Goal: Transaction & Acquisition: Purchase product/service

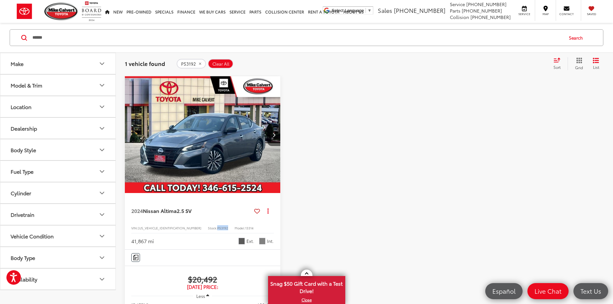
click at [220, 67] on button "Clear All" at bounding box center [220, 64] width 25 height 10
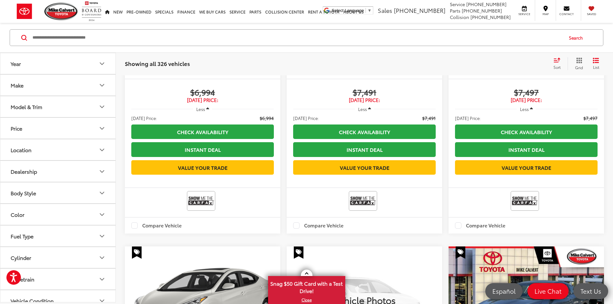
scroll to position [52, 0]
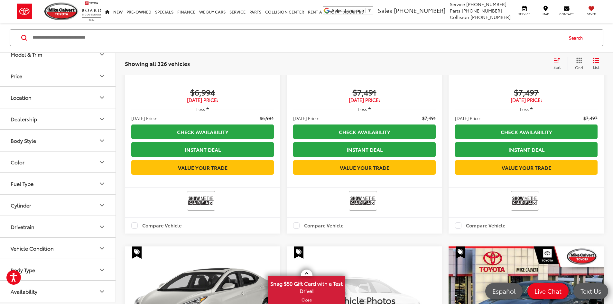
click at [79, 260] on button "Body Type" at bounding box center [58, 270] width 116 height 21
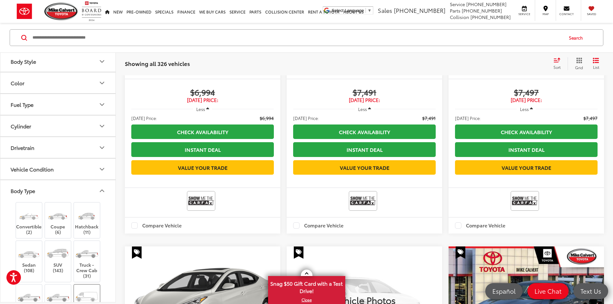
scroll to position [190, 0]
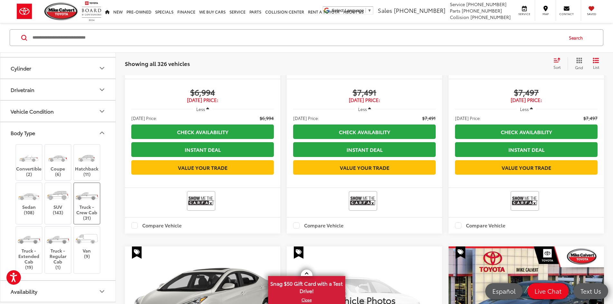
click at [82, 186] on img at bounding box center [87, 195] width 24 height 18
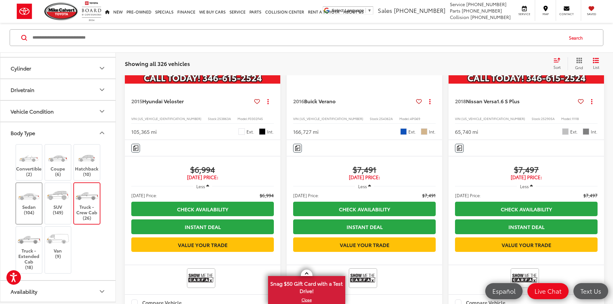
click at [35, 207] on label "Sedan (104)" at bounding box center [29, 200] width 26 height 29
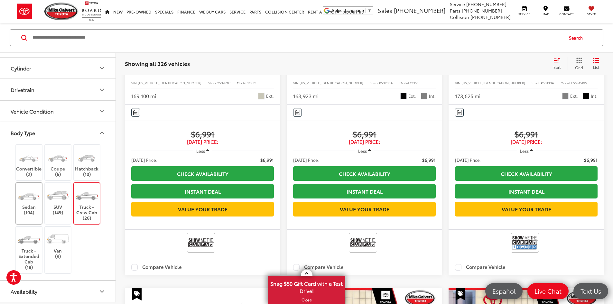
scroll to position [109, 0]
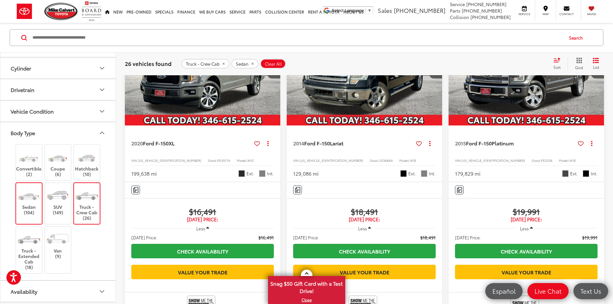
scroll to position [42, 0]
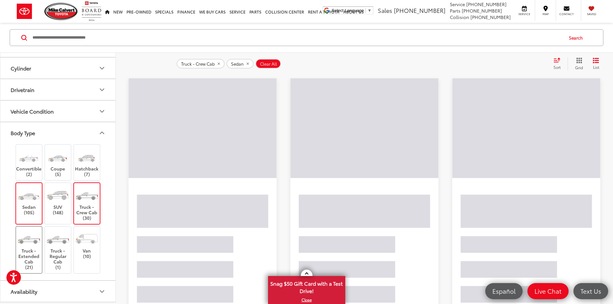
click at [22, 249] on label "Truck - Extended Cab (21)" at bounding box center [29, 250] width 26 height 40
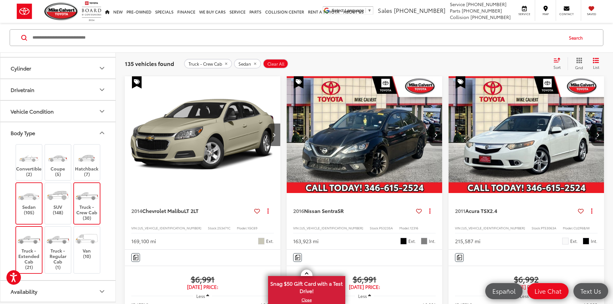
click at [35, 195] on img at bounding box center [29, 195] width 24 height 18
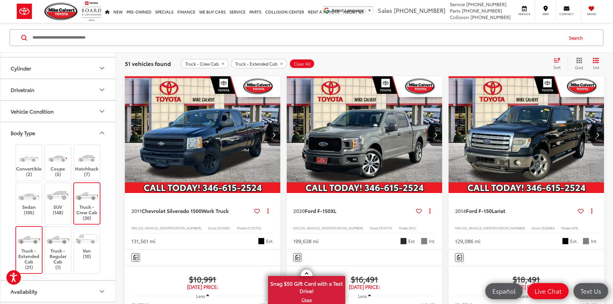
click at [379, 226] on span "P53017A" at bounding box center [385, 228] width 13 height 5
copy span "P53017A"
click at [541, 226] on span "253686A" at bounding box center [548, 228] width 14 height 5
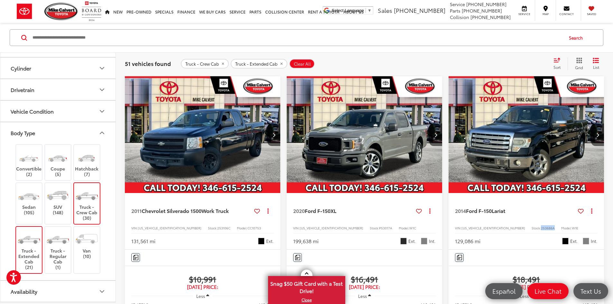
click at [541, 226] on span "253686A" at bounding box center [548, 228] width 14 height 5
copy span "253686A"
click at [309, 63] on span "Clear All" at bounding box center [302, 64] width 17 height 5
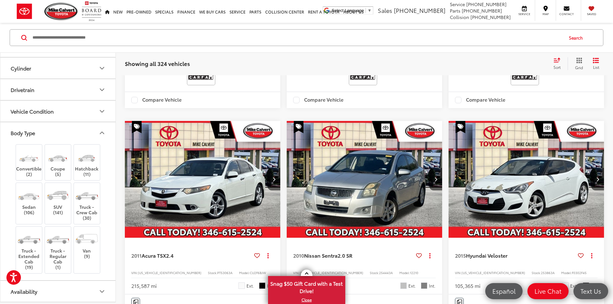
scroll to position [235, 0]
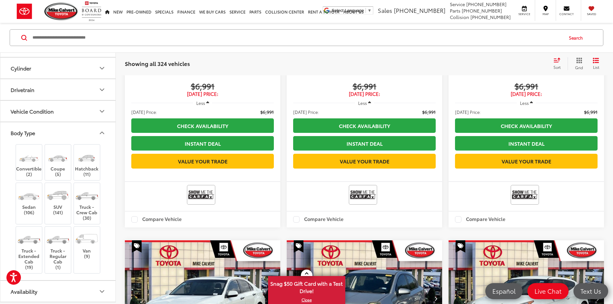
click at [76, 40] on input "Search by Make, Model, or Keyword" at bounding box center [297, 37] width 531 height 15
click at [113, 38] on input "Search by Make, Model, or Keyword" at bounding box center [297, 37] width 531 height 15
type input "*******"
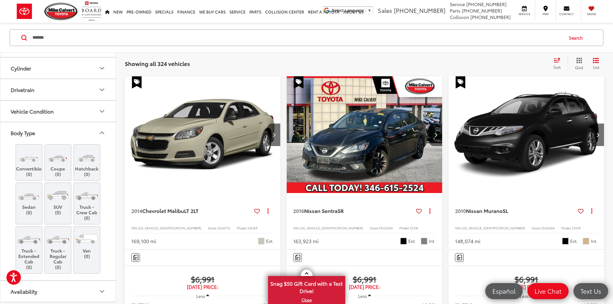
scroll to position [125, 0]
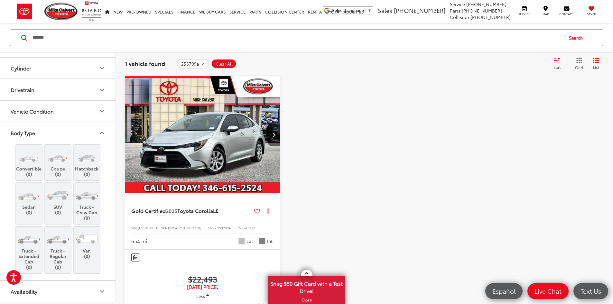
click at [135, 49] on div "******* ******* Search" at bounding box center [306, 38] width 613 height 30
click at [49, 37] on input "*******" at bounding box center [297, 37] width 531 height 15
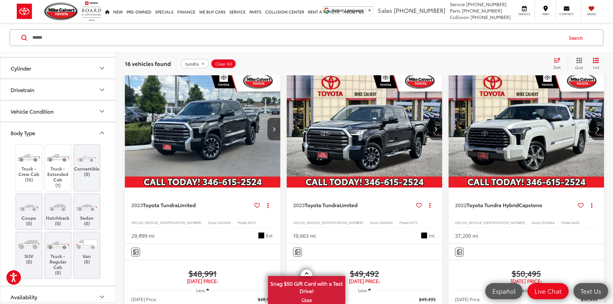
scroll to position [750, 0]
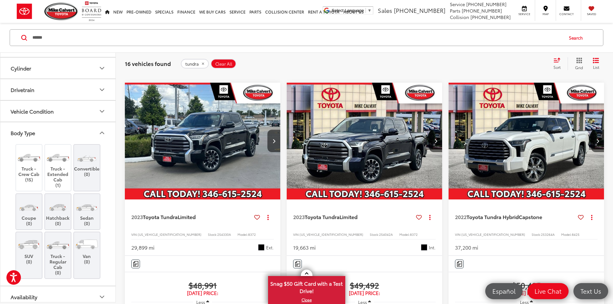
click at [541, 232] on span "253264A" at bounding box center [548, 234] width 14 height 5
copy span "253264A"
click at [87, 38] on input "******" at bounding box center [297, 37] width 531 height 15
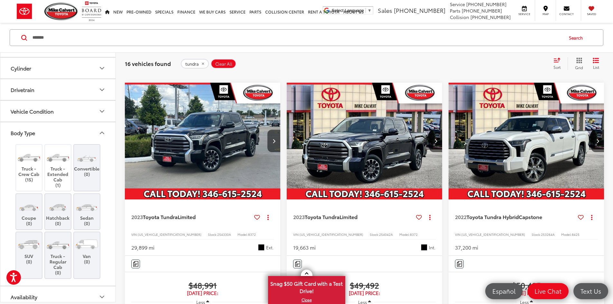
type input "*******"
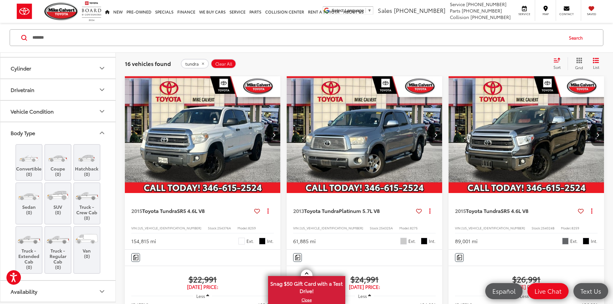
scroll to position [125, 0]
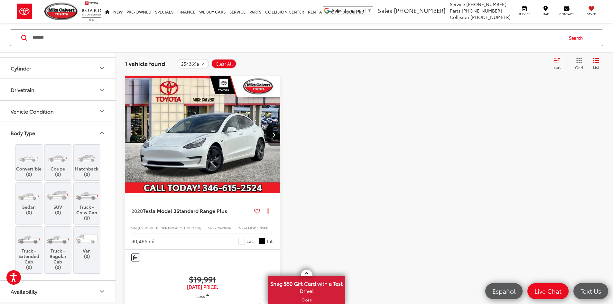
click at [223, 64] on span "Clear All" at bounding box center [224, 64] width 17 height 5
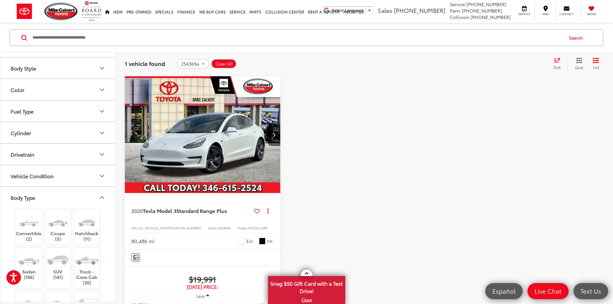
scroll to position [190, 0]
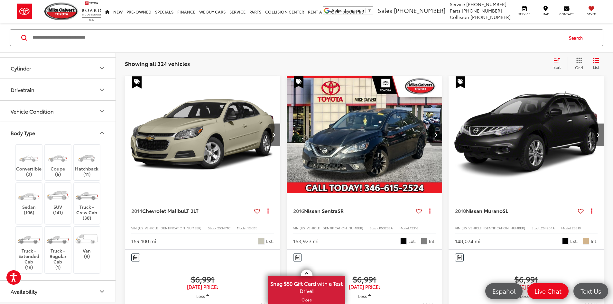
click at [64, 30] on input "Search by Make, Model, or Keyword" at bounding box center [297, 37] width 531 height 15
type input "*******"
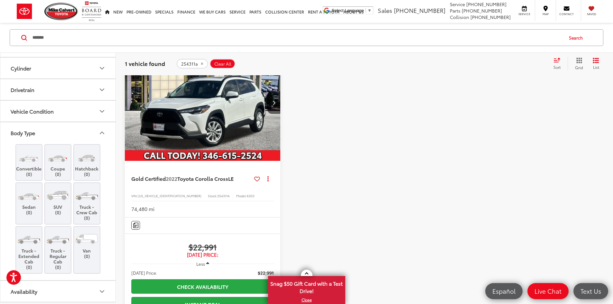
scroll to position [9, 0]
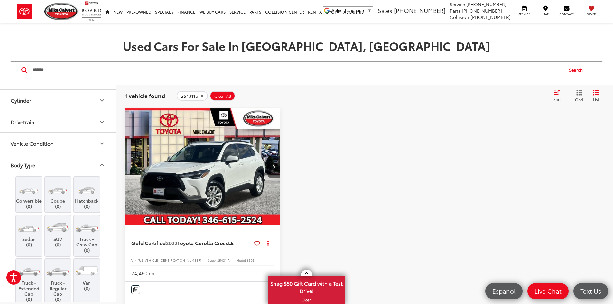
click at [229, 95] on span "Clear All" at bounding box center [222, 96] width 17 height 5
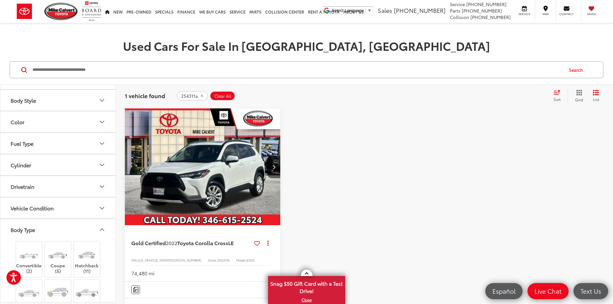
scroll to position [190, 0]
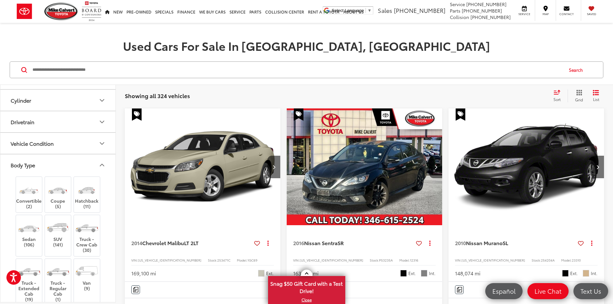
click at [229, 95] on div "Showing all 324 vehicles Clear All + 0" at bounding box center [336, 96] width 423 height 6
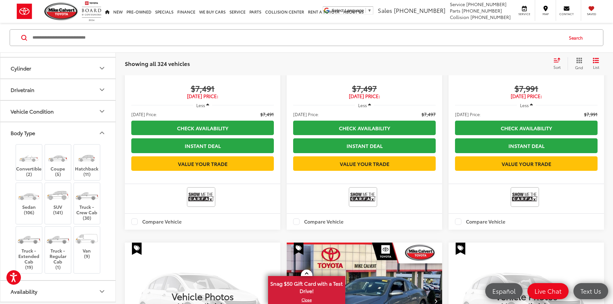
scroll to position [1008, 0]
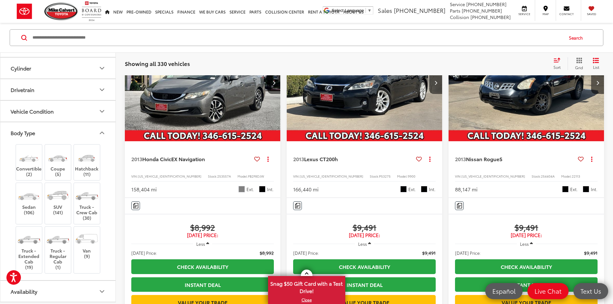
scroll to position [460, 0]
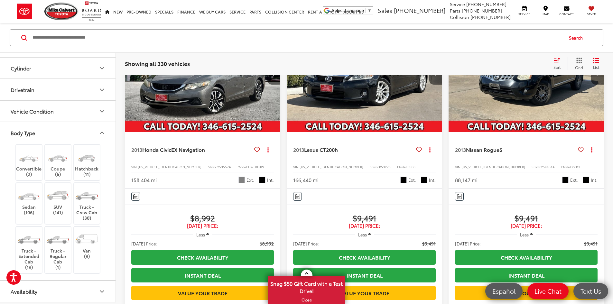
copy span "253809B"
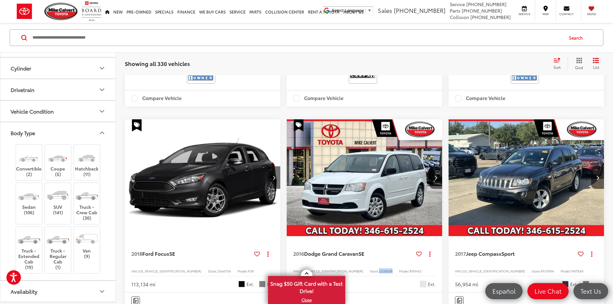
scroll to position [750, 0]
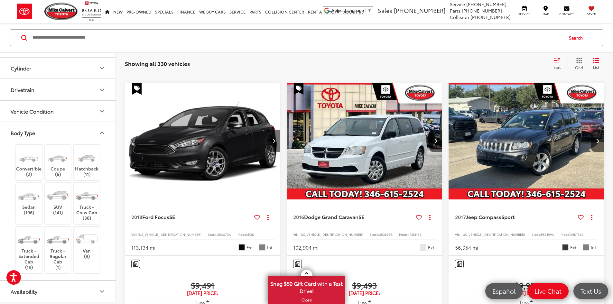
click at [449, 200] on div "2017 Jeep Compass Sport Copy Link Share Print View Details VIN: 1C4NJCBA8HD1237…" at bounding box center [527, 228] width 156 height 56
click at [541, 232] on span "P53199A" at bounding box center [547, 234] width 13 height 5
copy span "P53199A"
click at [449, 138] on img "2017 Jeep Compass Sport 0" at bounding box center [527, 142] width 156 height 118
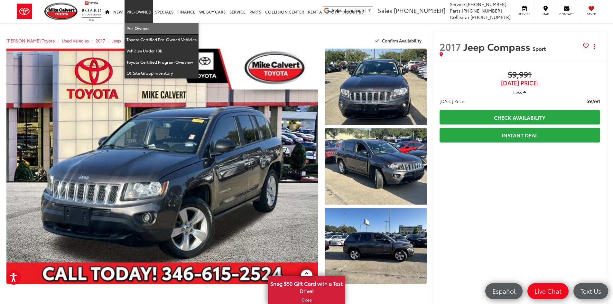
click at [136, 27] on link "Pre-Owned" at bounding box center [162, 28] width 74 height 11
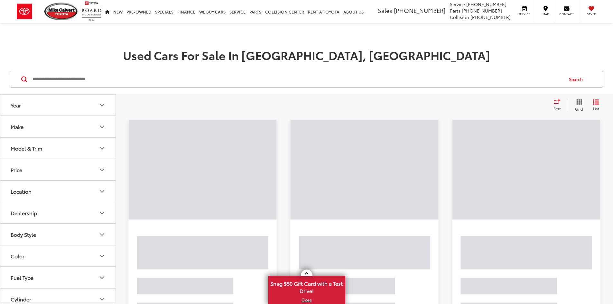
click at [104, 82] on input "Search by Make, Model, or Keyword" at bounding box center [297, 78] width 531 height 15
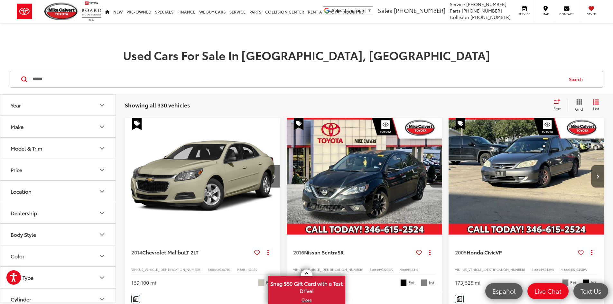
type input "******"
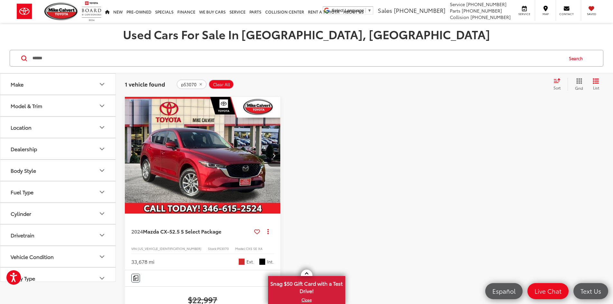
scroll to position [32, 0]
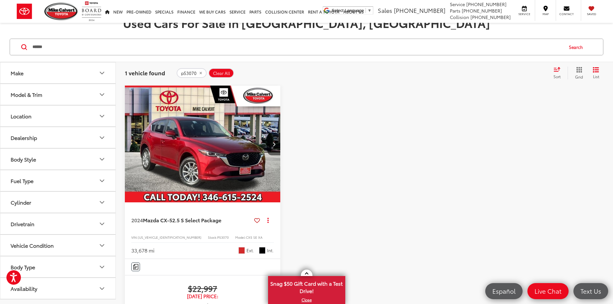
click at [222, 75] on span "Clear All" at bounding box center [221, 73] width 17 height 5
click at [119, 50] on input "Search by Make, Model, or Keyword" at bounding box center [297, 46] width 531 height 15
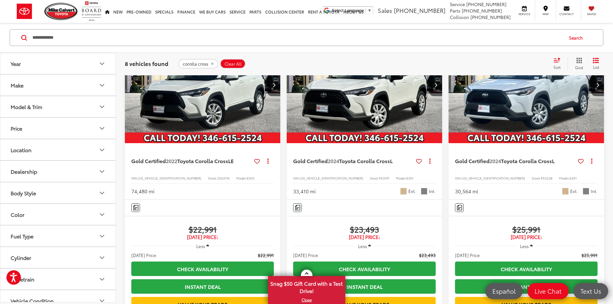
scroll to position [129, 0]
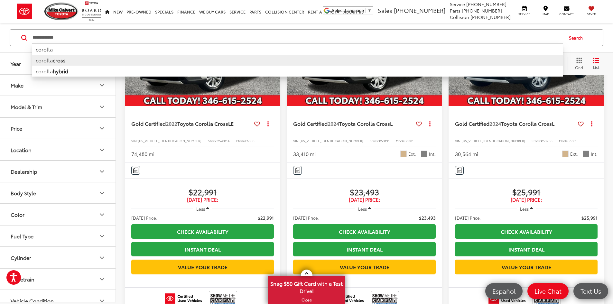
click at [74, 38] on input "**********" at bounding box center [297, 37] width 531 height 15
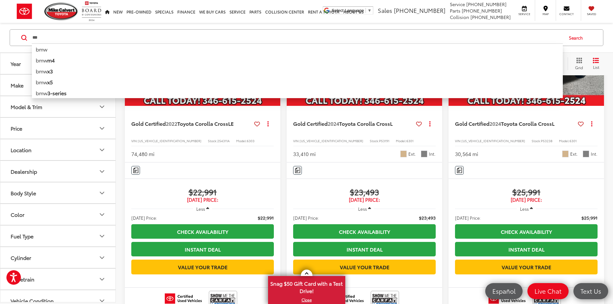
type input "***"
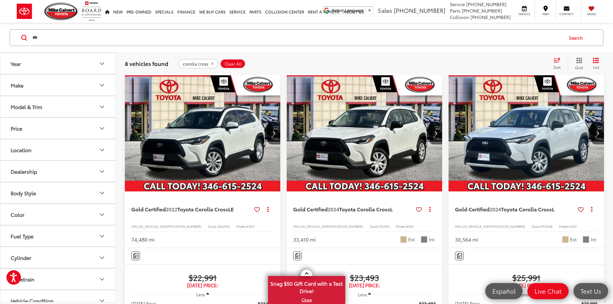
scroll to position [42, 0]
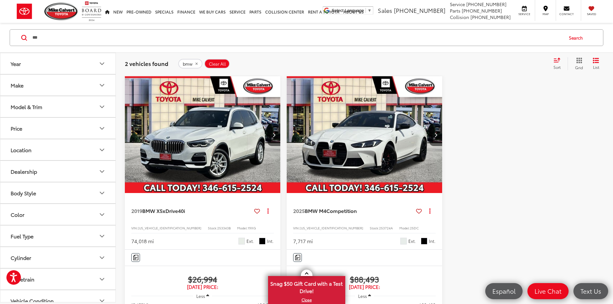
click at [300, 226] on span "WBS33HK06SCU25345" at bounding box center [332, 228] width 64 height 5
copy span "WBS33HK06SCU25345"
click at [221, 67] on button "Clear All" at bounding box center [216, 64] width 25 height 10
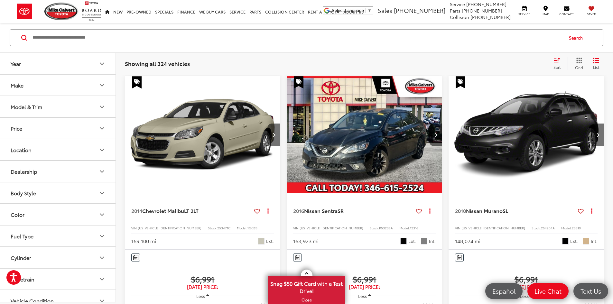
click at [249, 57] on div "Showing all 324 vehicles Clear All + 0 test Sort Price: High to Low Price: Low …" at bounding box center [365, 63] width 498 height 23
click at [123, 38] on input "Search by Make, Model, or Keyword" at bounding box center [297, 37] width 531 height 15
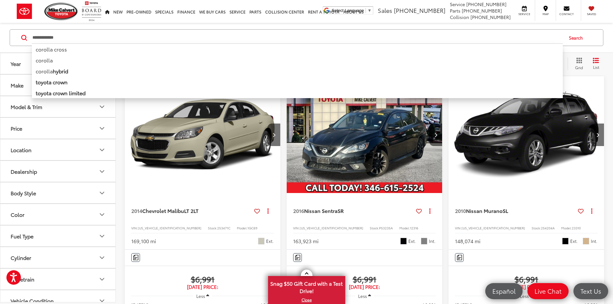
type input "**********"
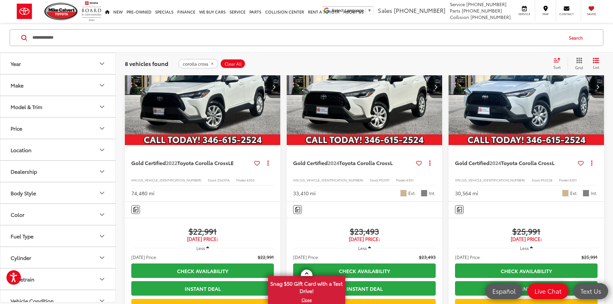
scroll to position [97, 0]
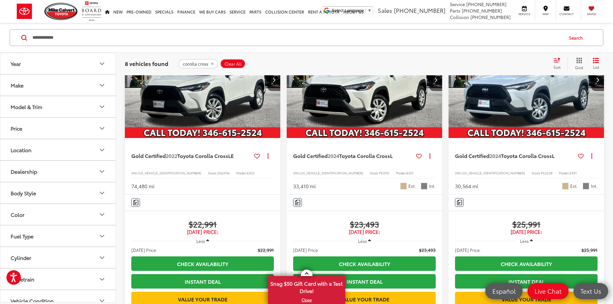
click at [379, 171] on span "P53191" at bounding box center [384, 173] width 10 height 5
copy span "P53191"
click at [458, 61] on div "corolla cross Clear All + 0" at bounding box center [363, 64] width 370 height 10
drag, startPoint x: 223, startPoint y: 62, endPoint x: 213, endPoint y: 58, distance: 11.2
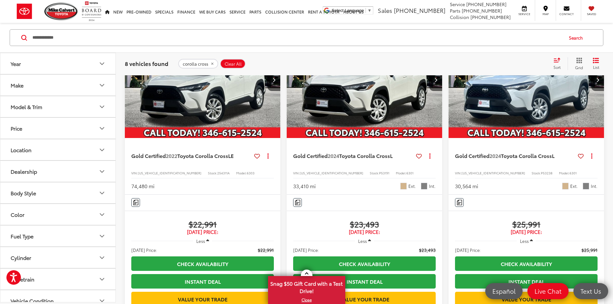
click at [223, 62] on button "Clear All" at bounding box center [232, 64] width 25 height 10
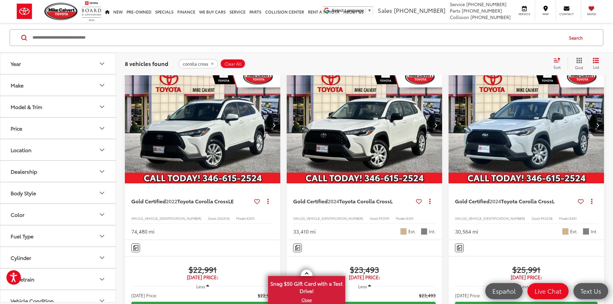
click at [150, 43] on input "Search by Make, Model, or Keyword" at bounding box center [297, 37] width 531 height 15
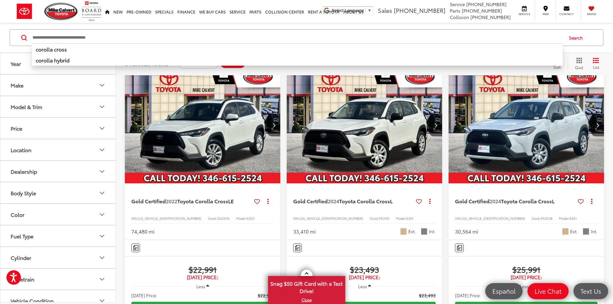
scroll to position [42, 0]
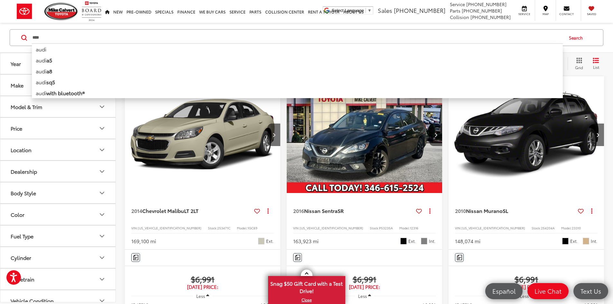
type input "****"
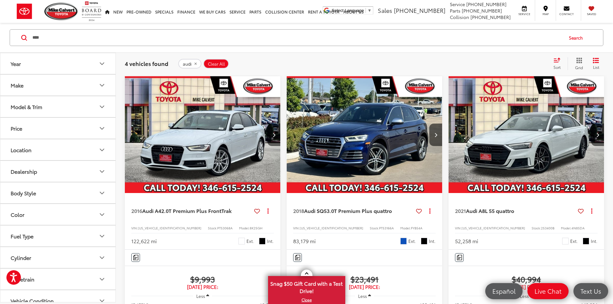
click at [217, 226] on span "PT53068A" at bounding box center [224, 228] width 15 height 5
copy span "PT53068A"
drag, startPoint x: 213, startPoint y: 61, endPoint x: 119, endPoint y: 43, distance: 96.2
click at [213, 62] on span "Clear All" at bounding box center [216, 64] width 17 height 5
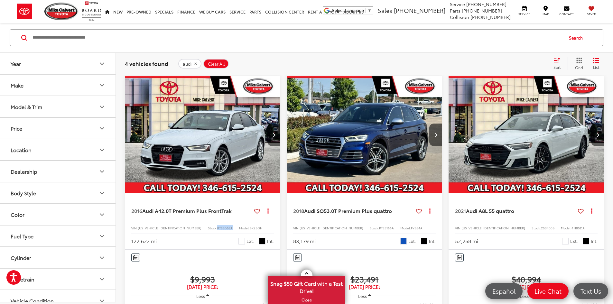
click at [114, 42] on input "Search by Make, Model, or Keyword" at bounding box center [297, 37] width 531 height 15
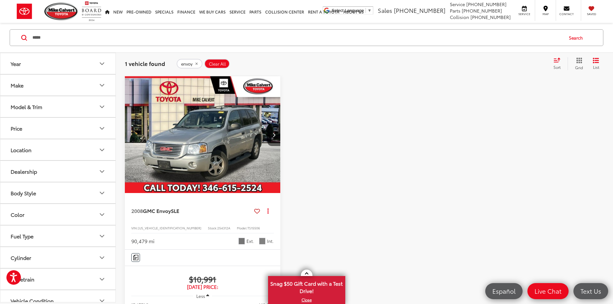
click at [155, 226] on span "1GKDS13S882257068" at bounding box center [170, 228] width 64 height 5
copy span "1GKDS13S882257068"
click at [217, 226] on span "254312A" at bounding box center [223, 228] width 13 height 5
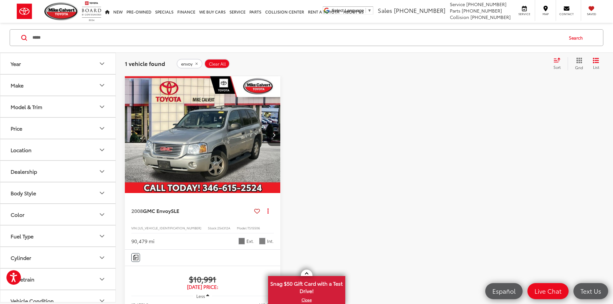
drag, startPoint x: 196, startPoint y: 196, endPoint x: 189, endPoint y: 199, distance: 8.2
click at [217, 226] on span "254312A" at bounding box center [223, 228] width 13 height 5
copy span "254312A"
click at [150, 226] on span "1GKDS13S882257068" at bounding box center [170, 228] width 64 height 5
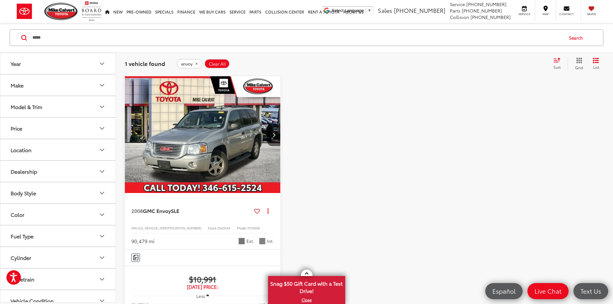
click at [150, 226] on span "1GKDS13S882257068" at bounding box center [170, 228] width 64 height 5
copy span "1GKDS13S882257068"
click at [50, 41] on input "*****" at bounding box center [297, 37] width 531 height 15
type input "*****"
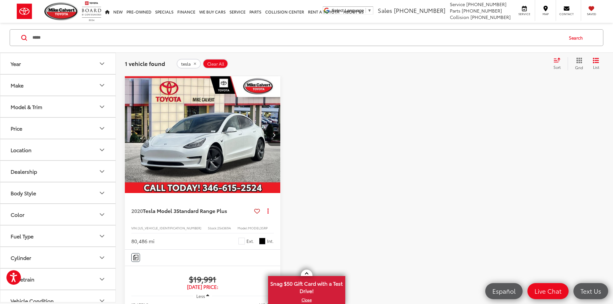
click at [217, 226] on span "254369A" at bounding box center [224, 228] width 14 height 5
copy span "254369A"
click at [209, 64] on span "Clear All" at bounding box center [215, 64] width 17 height 5
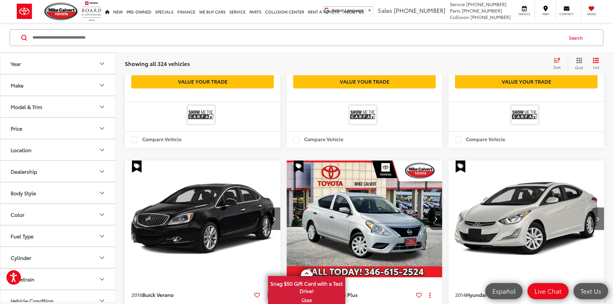
scroll to position [750, 0]
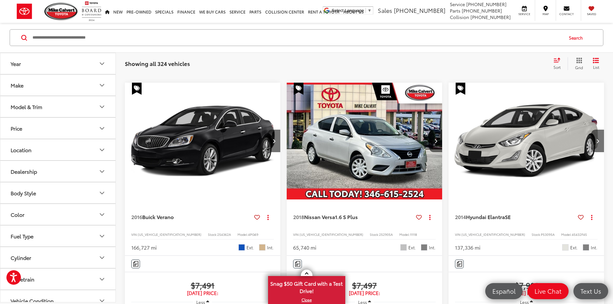
copy span "254529A"
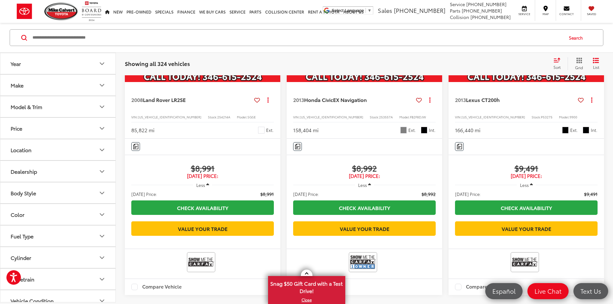
scroll to position [42, 0]
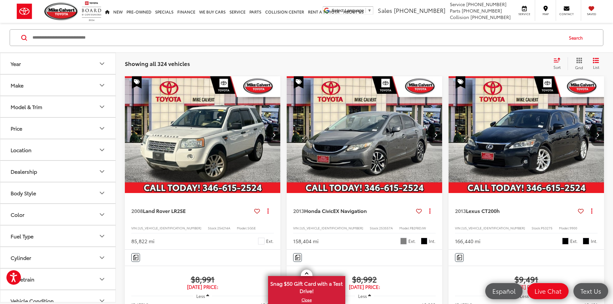
copy span "254404A"
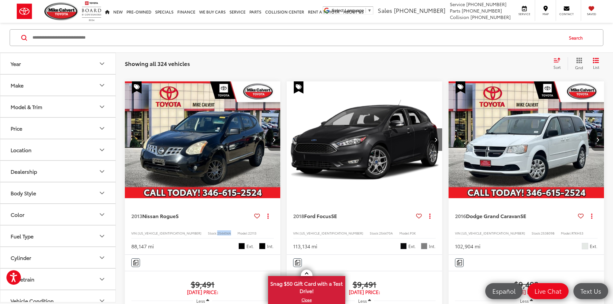
scroll to position [396, 0]
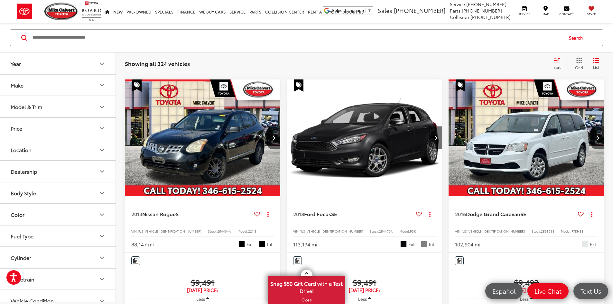
copy span "PT53068A"
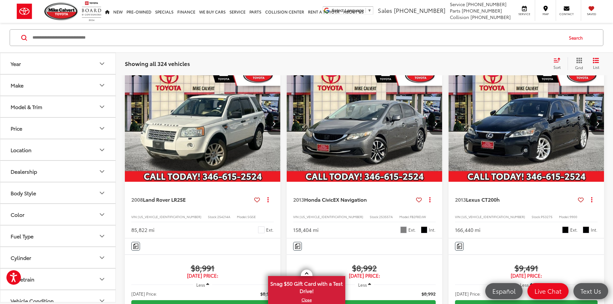
scroll to position [42, 0]
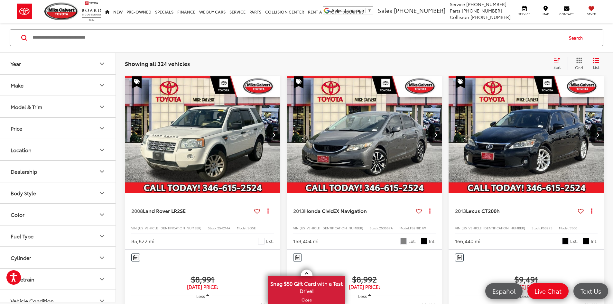
click at [449, 194] on div "2013 Lexus CT 200h Copy Link Share Print View Details VIN: JTHKD5BH6D2162351 St…" at bounding box center [527, 221] width 156 height 56
click at [541, 226] on span "P53275" at bounding box center [547, 228] width 12 height 5
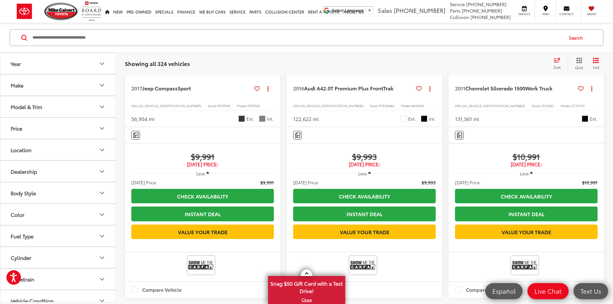
scroll to position [1104, 0]
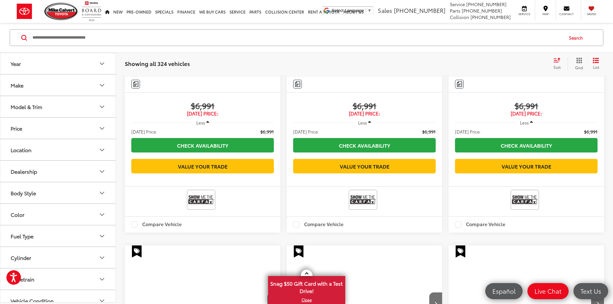
scroll to position [42, 0]
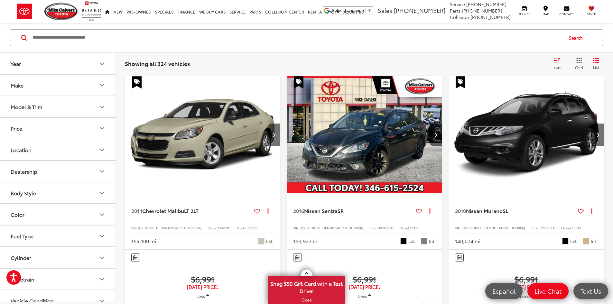
click at [83, 39] on input "Search by Make, Model, or Keyword" at bounding box center [297, 37] width 531 height 15
type input "*******"
